Goal: Information Seeking & Learning: Check status

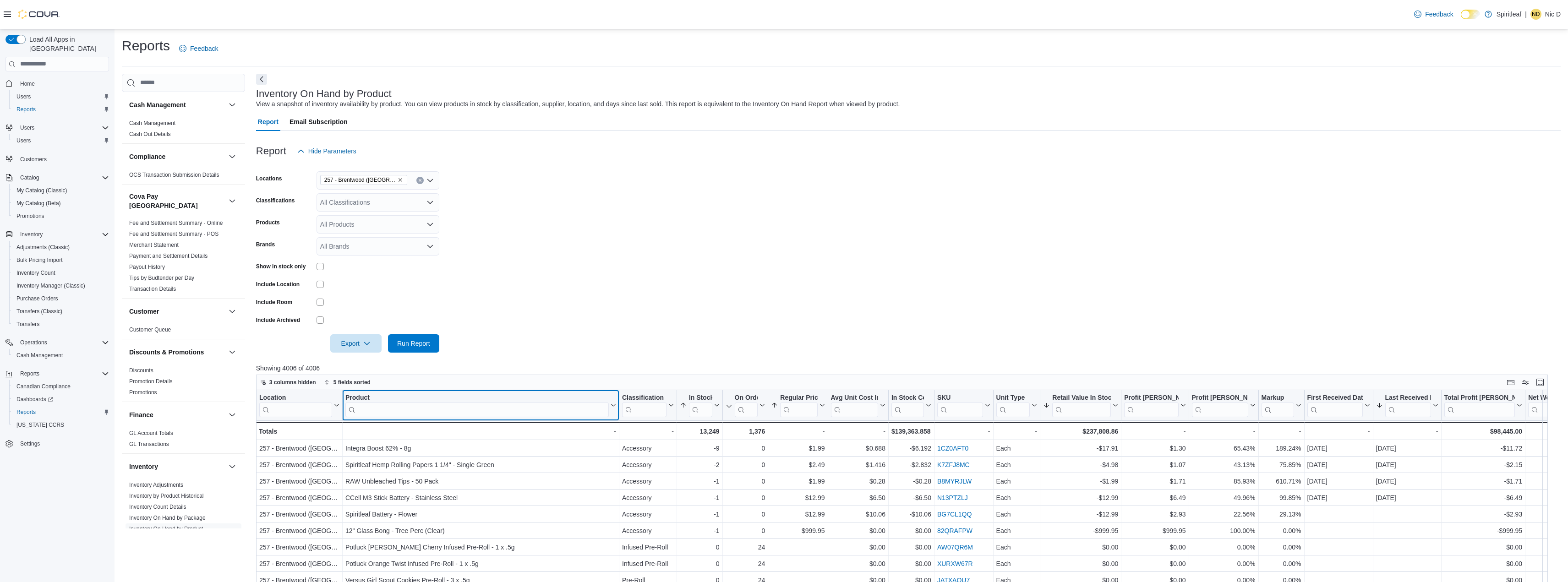
click at [413, 407] on input "search" at bounding box center [477, 409] width 264 height 15
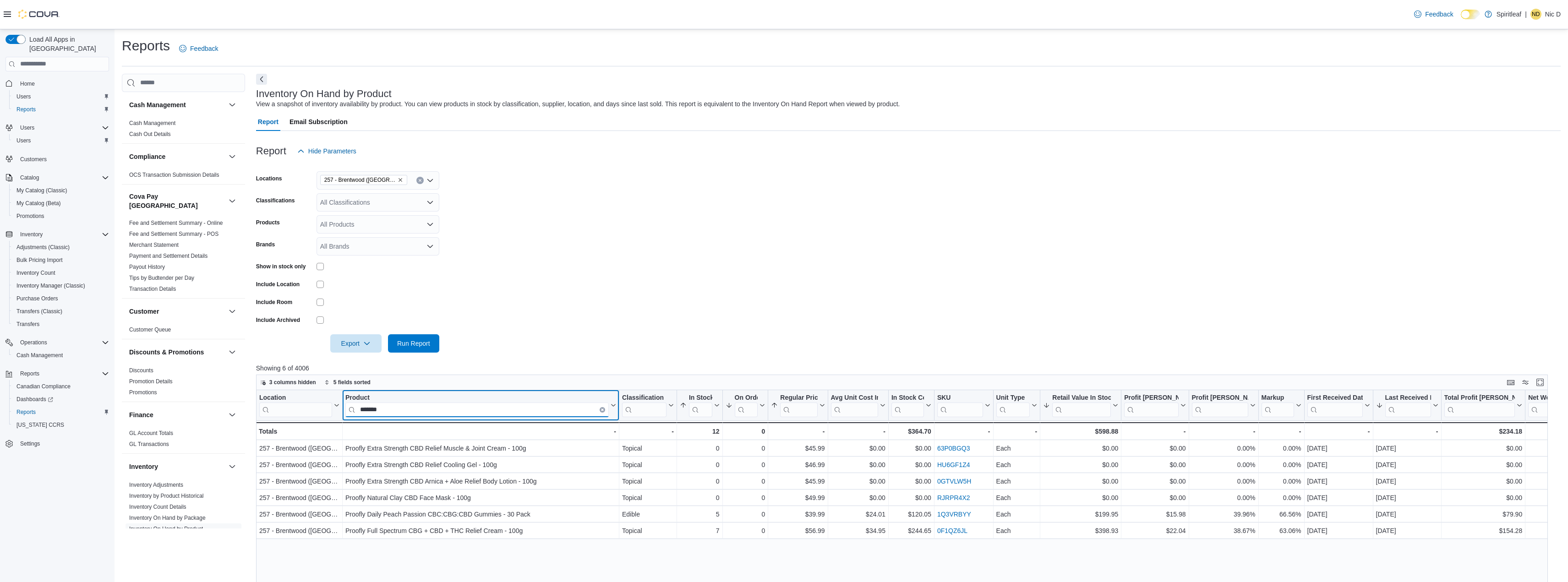
type input "*******"
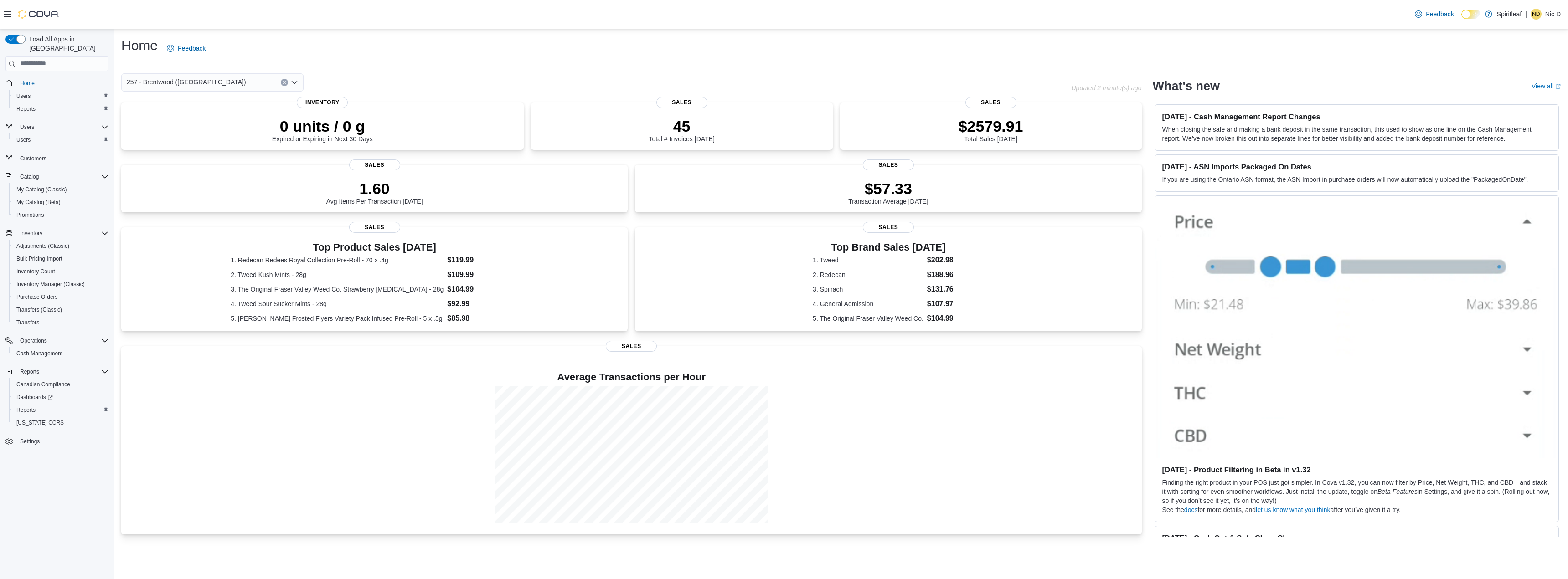
click at [718, 569] on div "Home Feedback 257 - Brentwood ([GEOGRAPHIC_DATA]) Updated 2 minute(s) ago 0 uni…" at bounding box center [841, 304] width 1454 height 550
